Goal: Check status: Check status

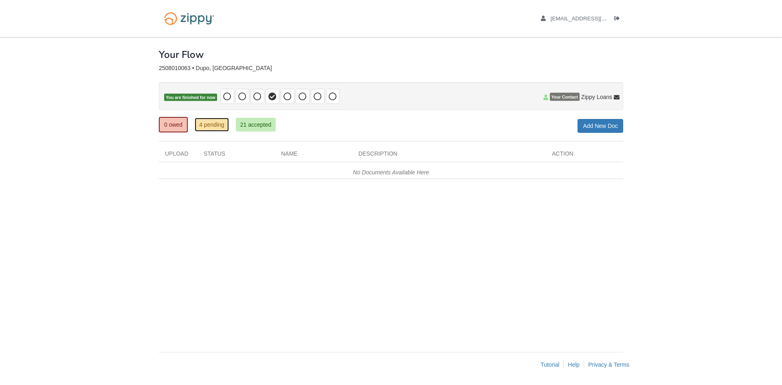
click at [204, 126] on link "4 pending" at bounding box center [212, 125] width 34 height 14
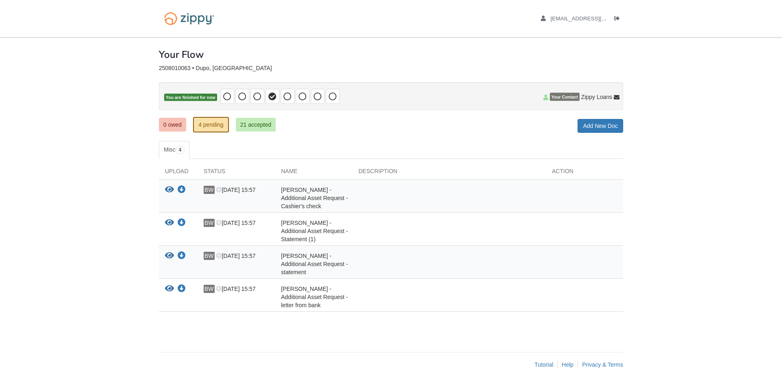
click at [614, 95] on icon at bounding box center [616, 98] width 6 height 6
click at [597, 96] on span "Zippy Loans" at bounding box center [596, 97] width 31 height 8
click at [603, 96] on span "Zippy Loans" at bounding box center [596, 97] width 31 height 8
